Goal: Book appointment/travel/reservation

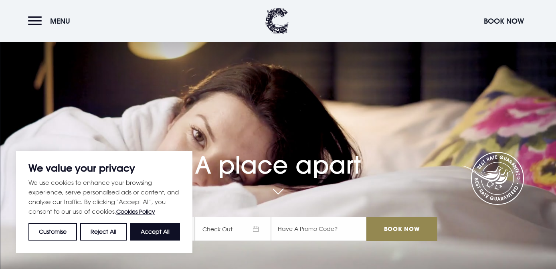
scroll to position [64, 0]
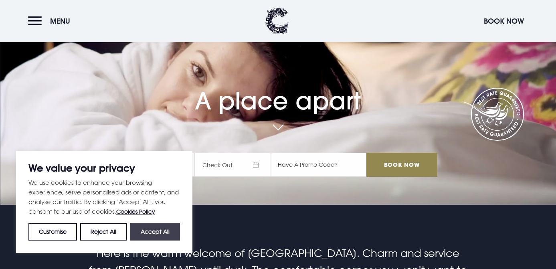
click at [162, 230] on button "Accept All" at bounding box center [155, 232] width 50 height 18
checkbox input "true"
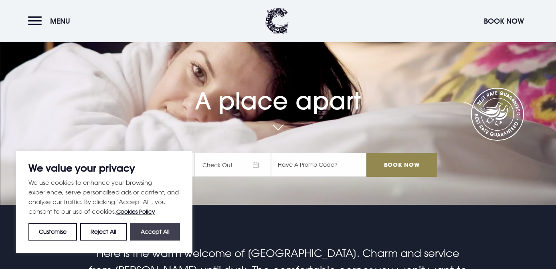
checkbox input "true"
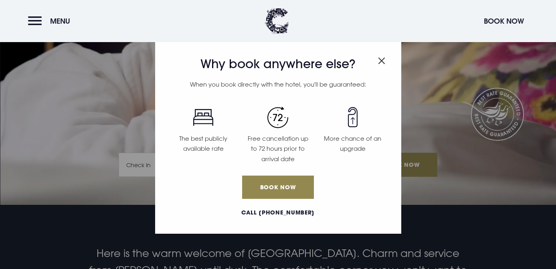
click at [381, 61] on img "Close modal" at bounding box center [381, 60] width 7 height 7
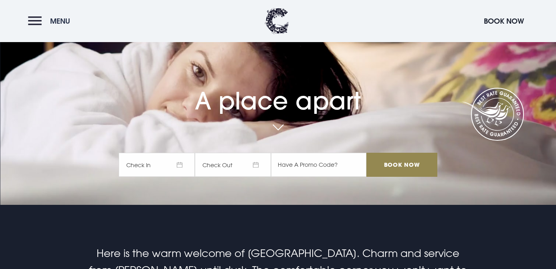
click at [34, 26] on button "Menu" at bounding box center [51, 20] width 46 height 17
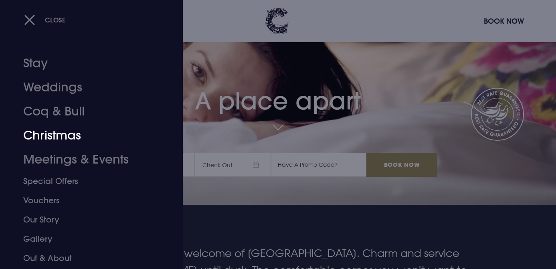
click at [66, 138] on link "Christmas" at bounding box center [86, 135] width 127 height 24
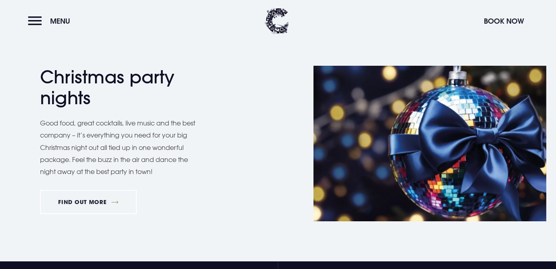
scroll to position [1379, 0]
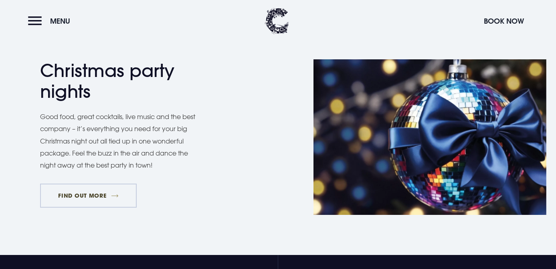
click at [89, 196] on link "FIND OUT MORE" at bounding box center [88, 196] width 97 height 24
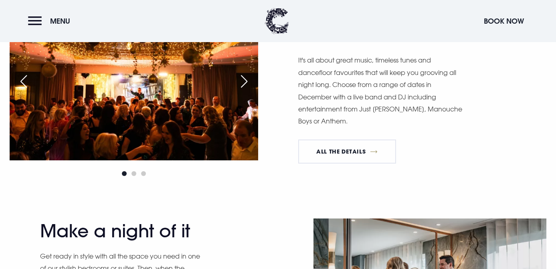
scroll to position [673, 0]
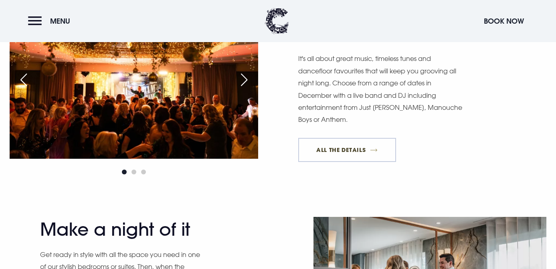
click at [364, 147] on link "All The Details" at bounding box center [347, 150] width 98 height 24
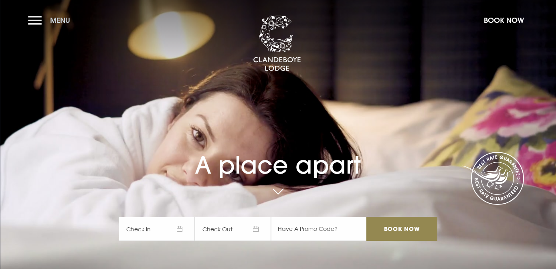
click at [39, 25] on button "Menu" at bounding box center [51, 20] width 46 height 17
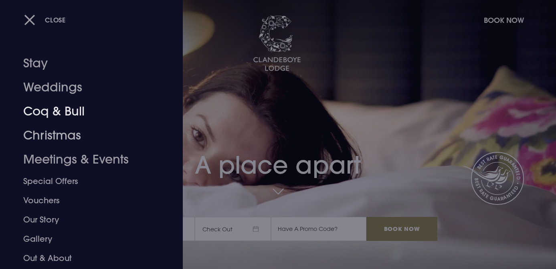
click at [77, 132] on link "Christmas" at bounding box center [86, 135] width 127 height 24
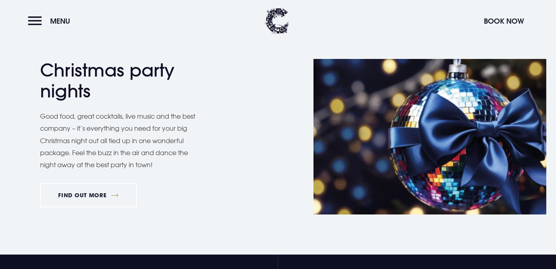
scroll to position [1411, 0]
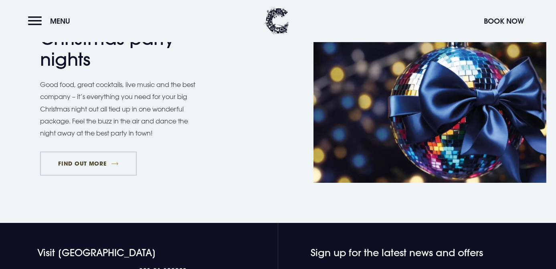
click at [97, 164] on link "FIND OUT MORE" at bounding box center [88, 163] width 97 height 24
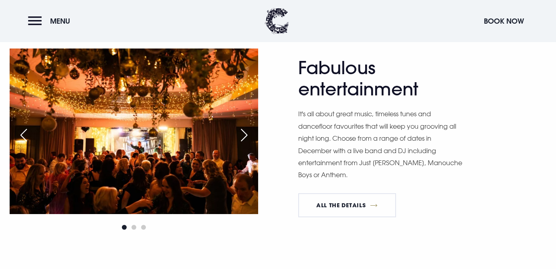
scroll to position [609, 0]
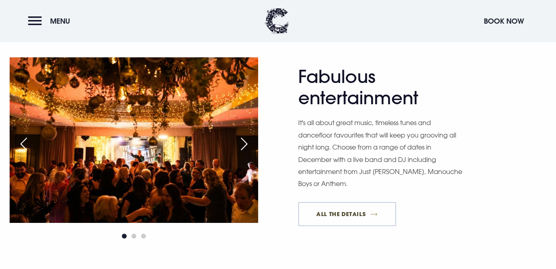
click at [360, 215] on link "All The Details" at bounding box center [347, 214] width 98 height 24
